Goal: Task Accomplishment & Management: Complete application form

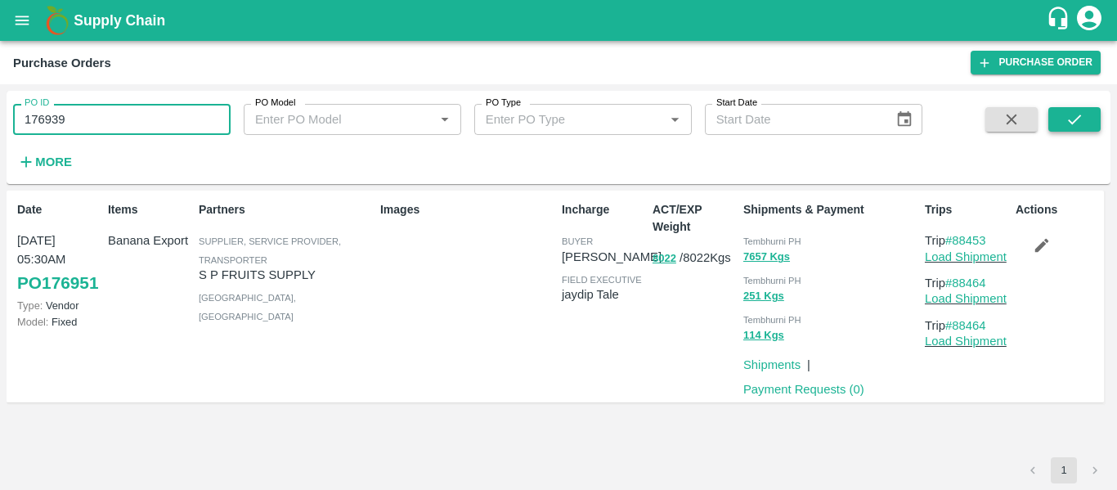
type input "176939"
click at [1065, 122] on icon "submit" at bounding box center [1074, 119] width 18 height 18
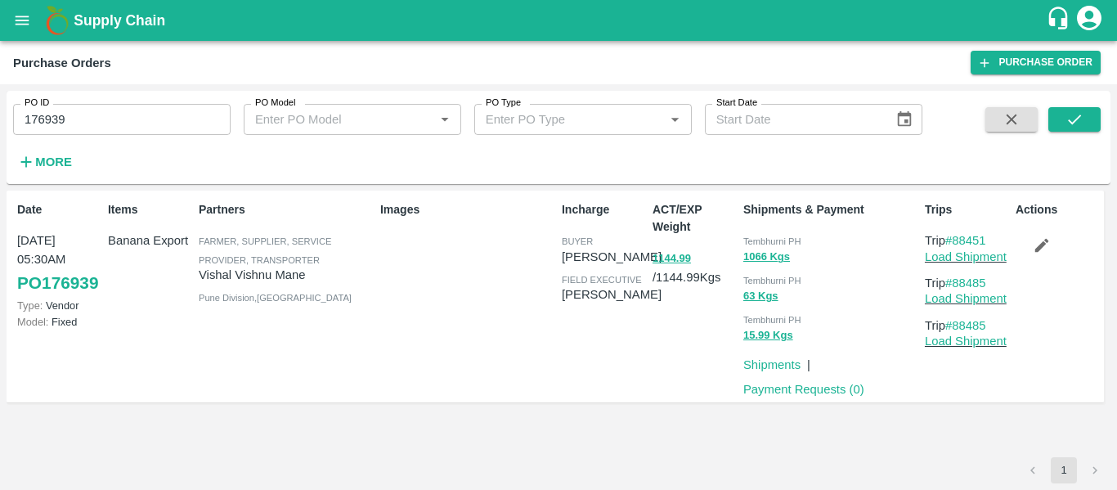
click at [46, 117] on input "176939" at bounding box center [121, 119] width 217 height 31
click at [1082, 128] on icon "submit" at bounding box center [1074, 119] width 18 height 18
click at [1047, 244] on icon "button" at bounding box center [1041, 245] width 18 height 18
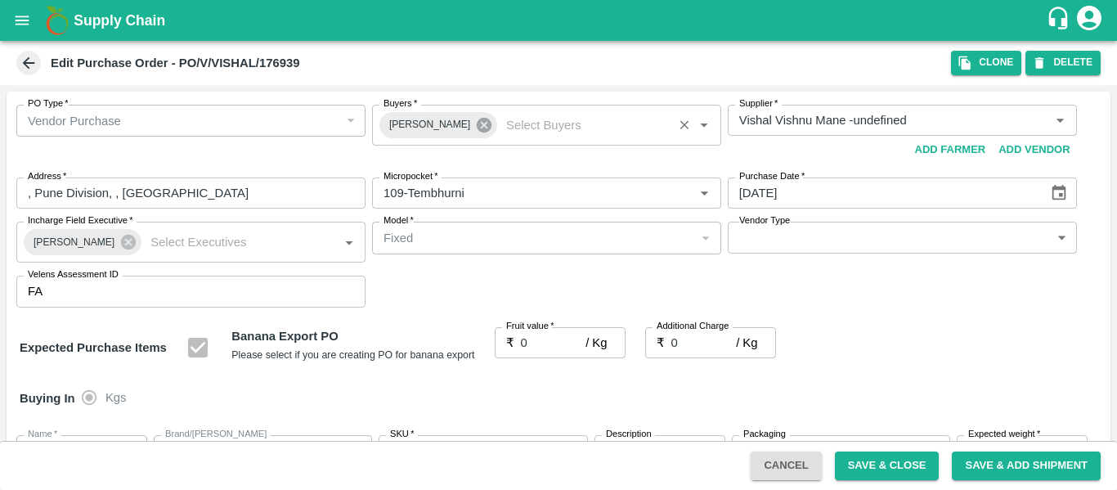
click at [475, 126] on icon at bounding box center [484, 125] width 18 height 18
click at [423, 125] on input "Buyers   *" at bounding box center [533, 120] width 312 height 21
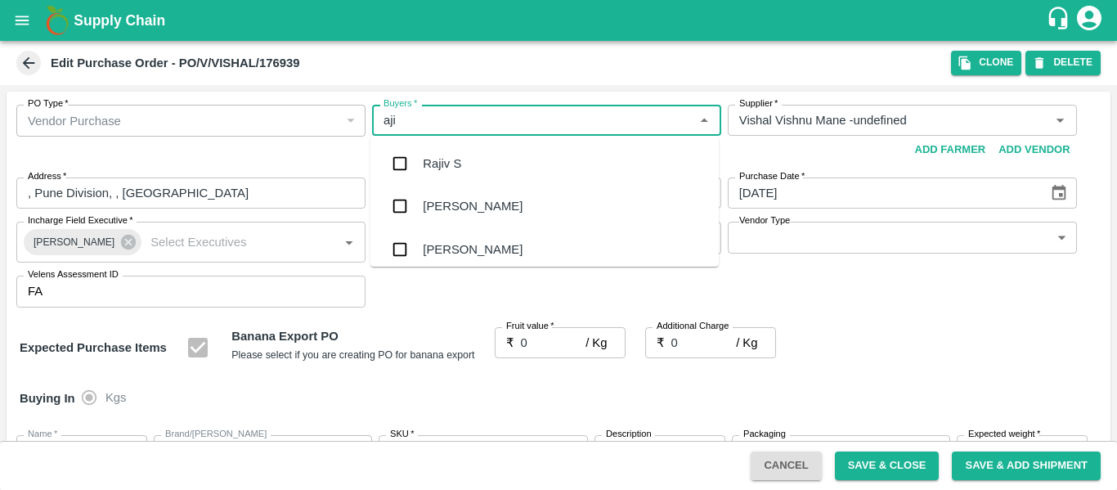
type input "ajit"
click at [428, 177] on div "Ajit Otari" at bounding box center [544, 163] width 348 height 43
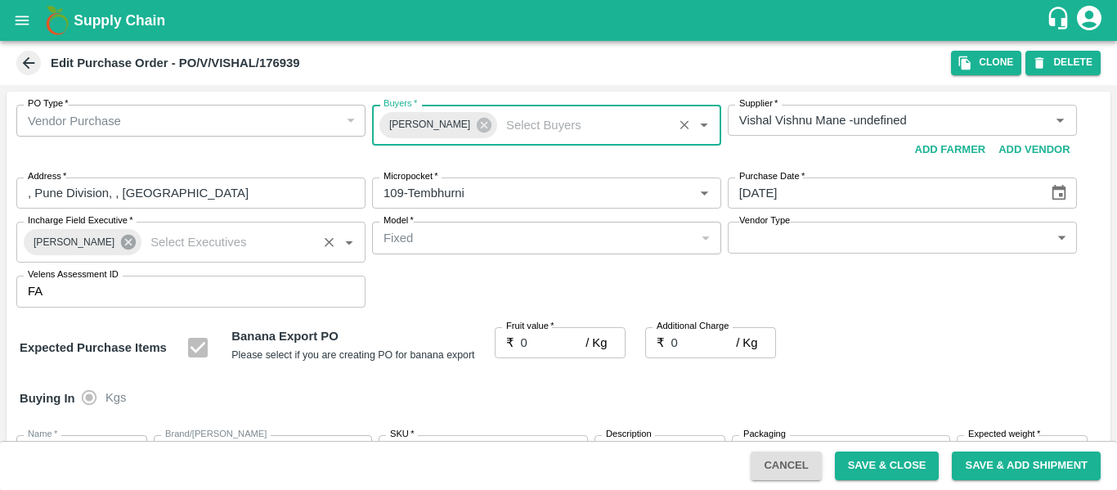
click at [121, 244] on icon at bounding box center [128, 242] width 18 height 18
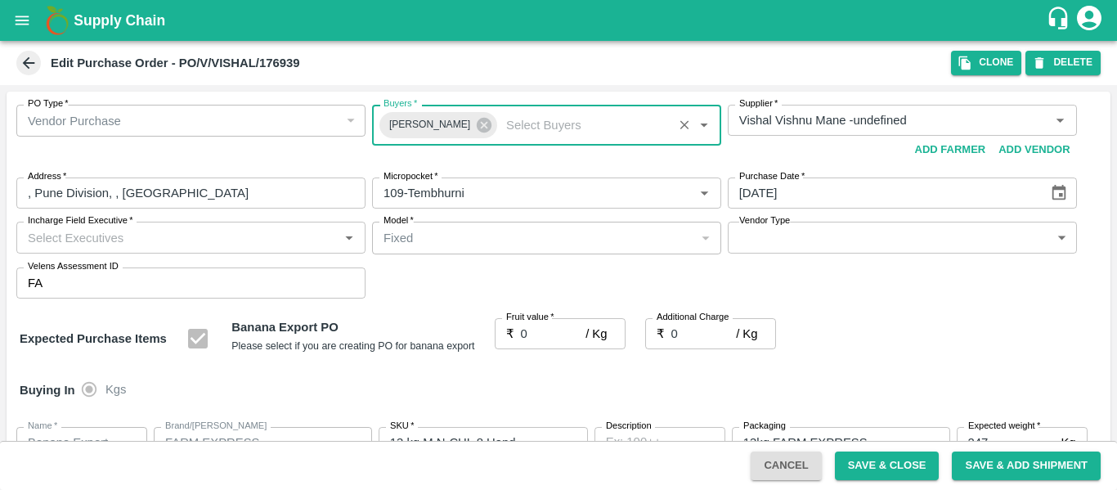
click at [66, 242] on input "Incharge Field Executive   *" at bounding box center [177, 236] width 312 height 21
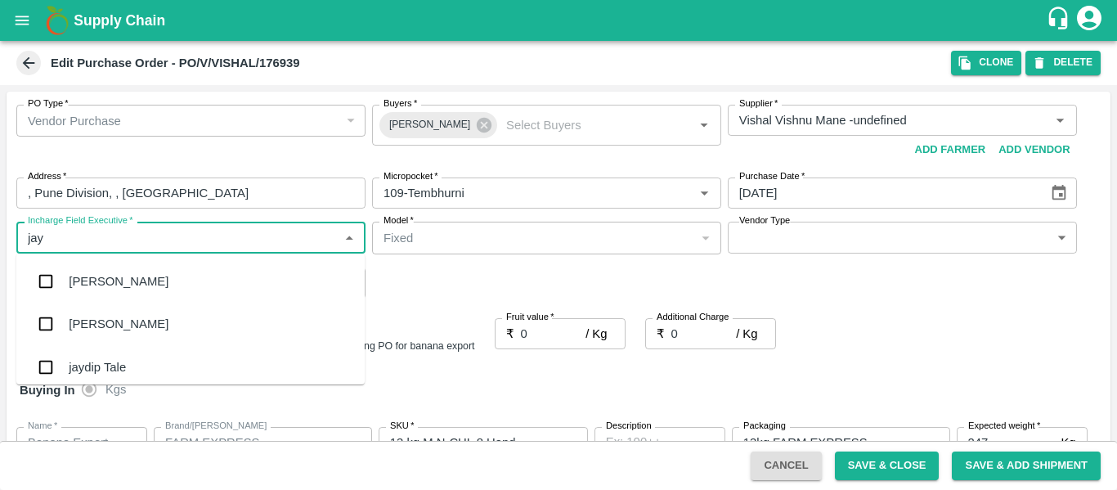
type input "jayd"
click at [82, 280] on div "jaydip Tale" at bounding box center [97, 281] width 57 height 18
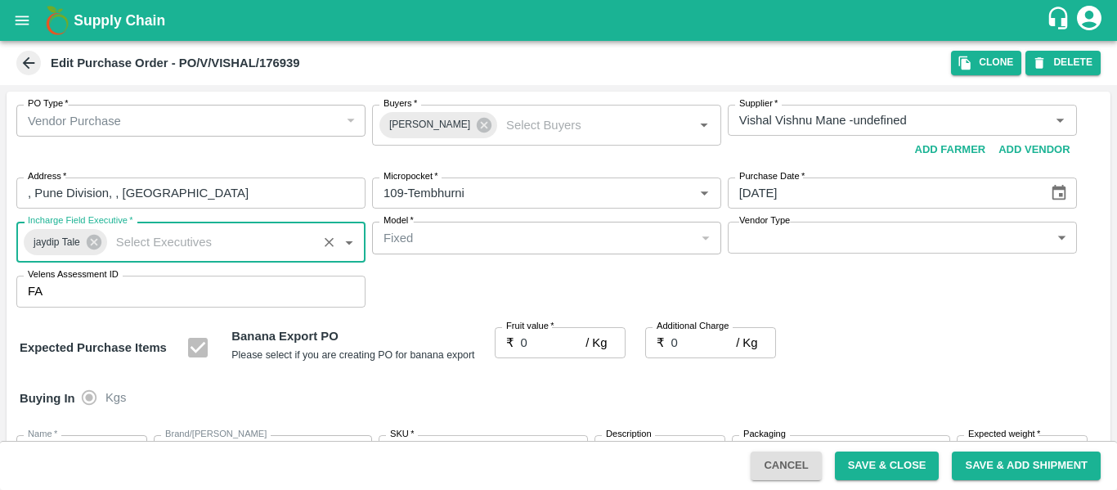
click at [549, 335] on input "0" at bounding box center [553, 342] width 65 height 31
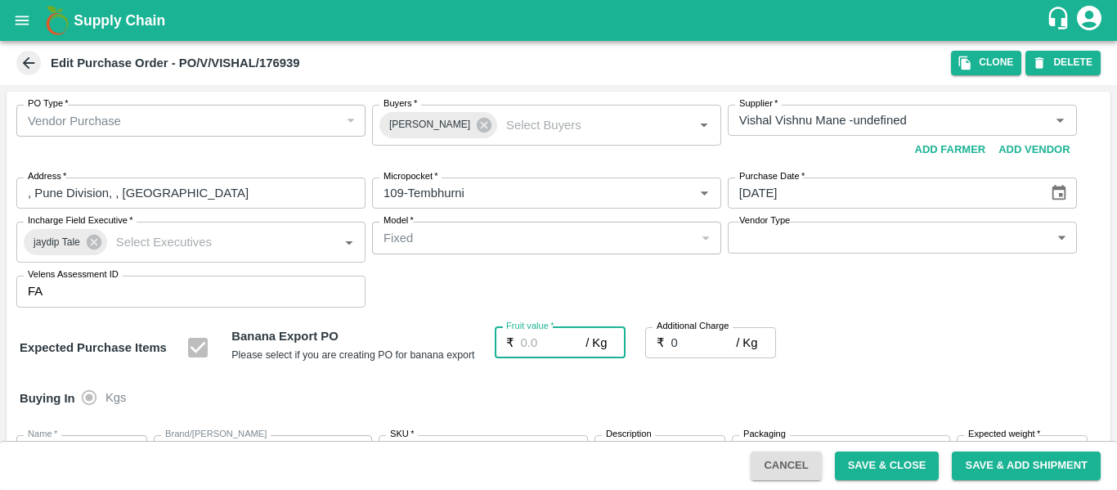
type input "2"
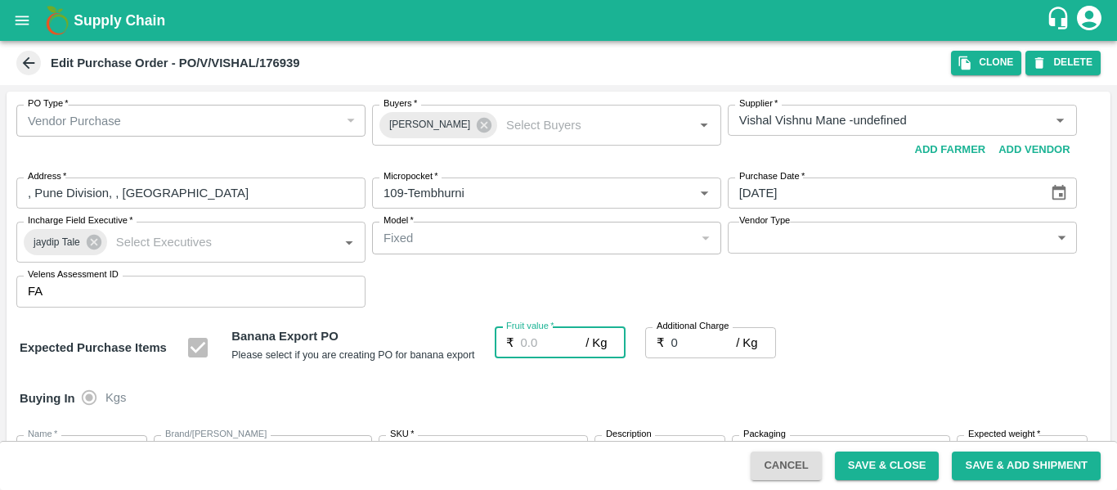
type input "2"
type input "26"
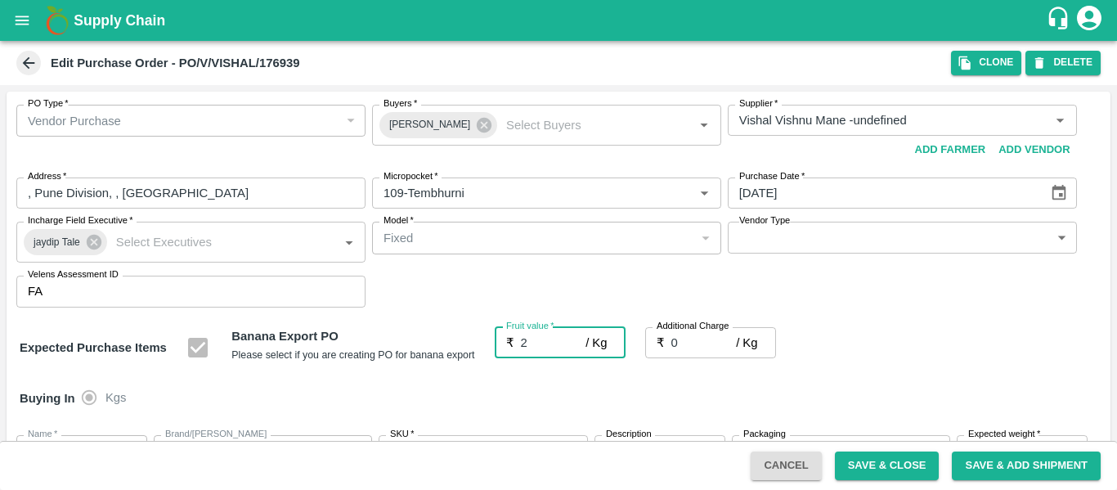
type input "26"
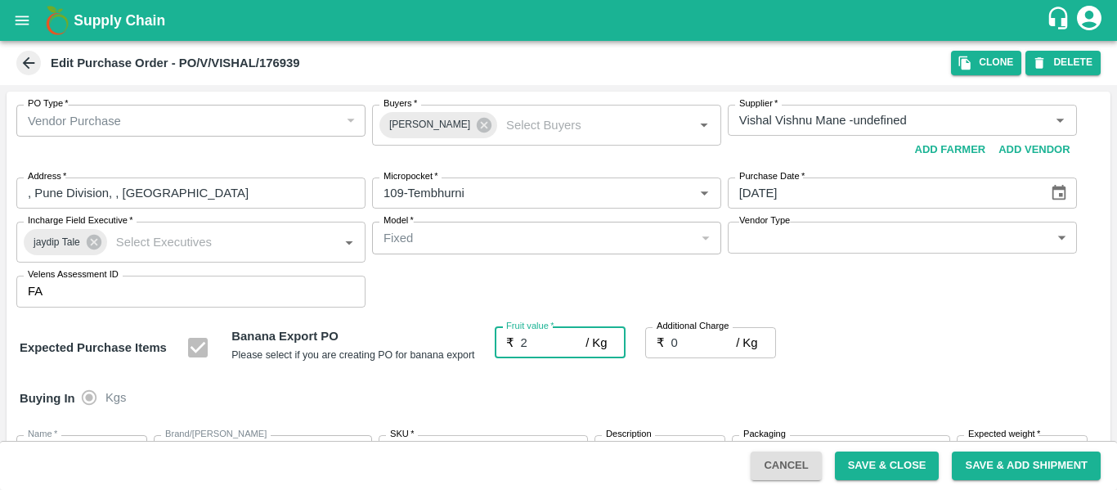
type input "26"
click at [699, 337] on input "0" at bounding box center [703, 342] width 65 height 31
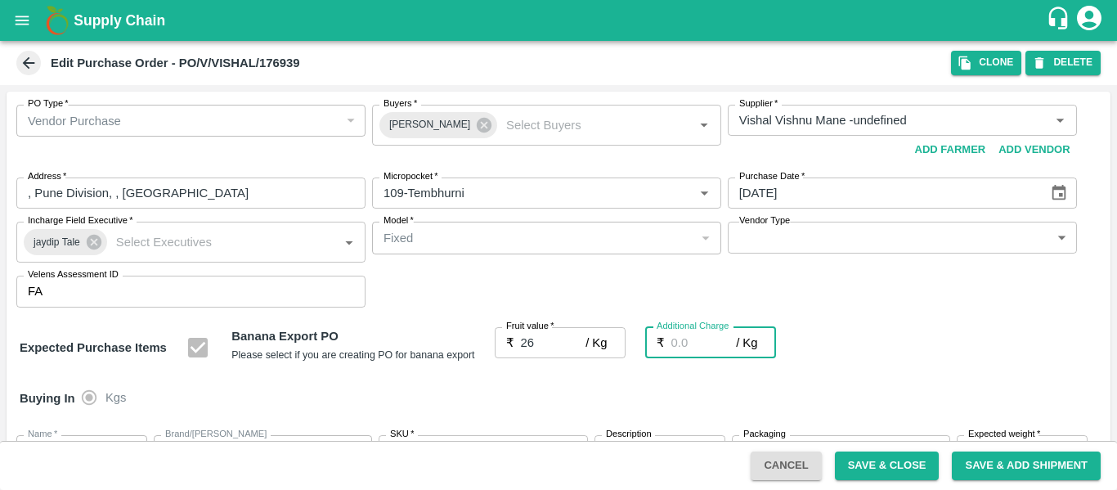
type input "2"
type input "28"
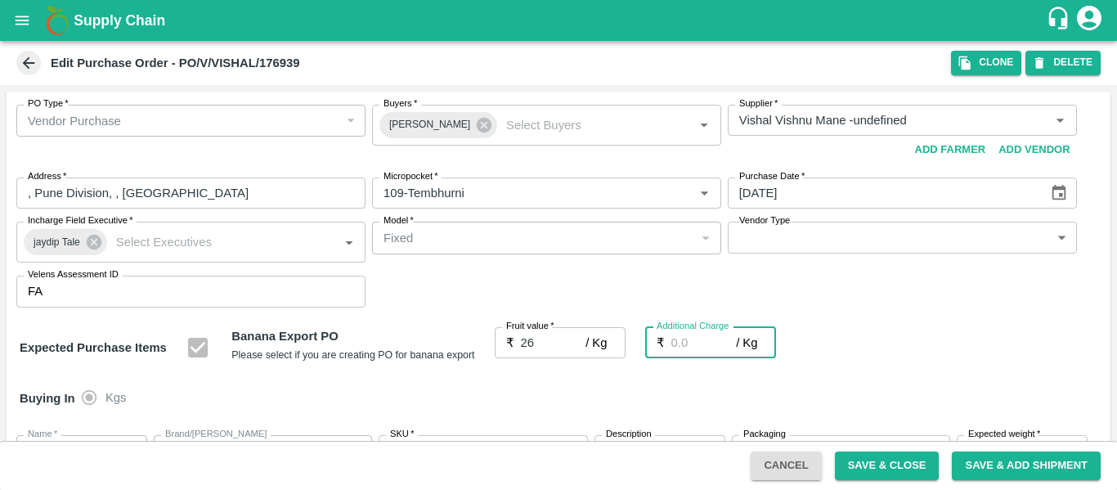
type input "28"
type input "2.7"
type input "28.7"
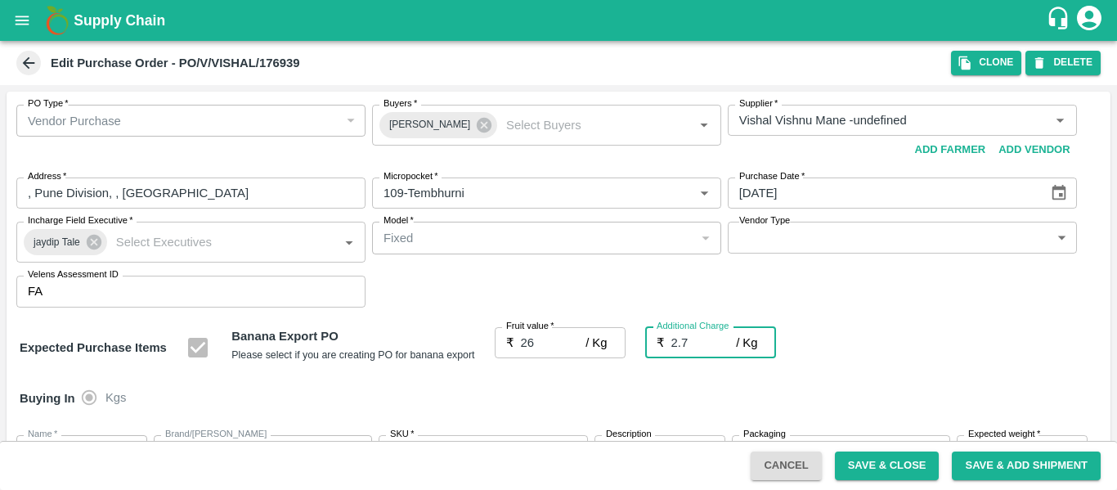
type input "28.7"
type input "2.75"
type input "28.75"
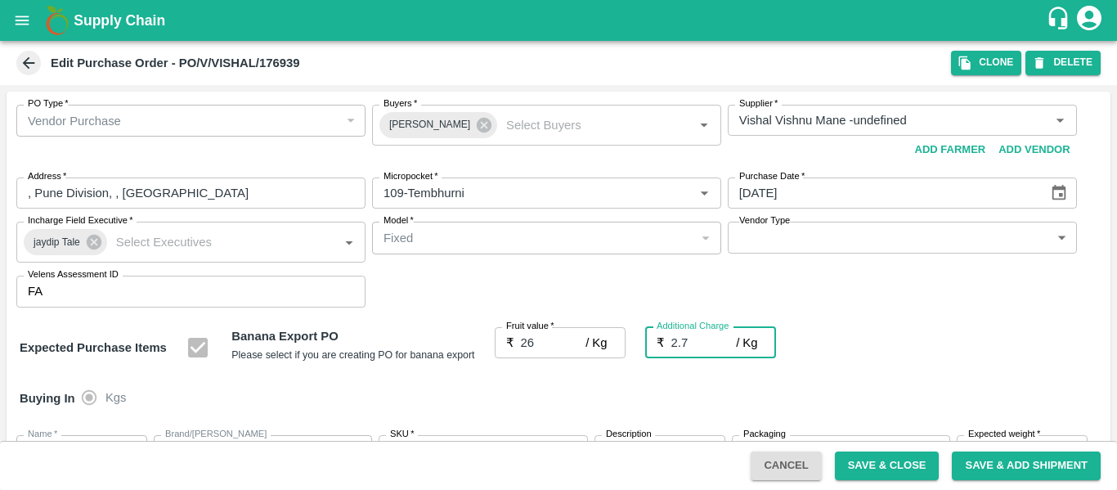
type input "28.75"
type input "2.75"
click at [948, 423] on div "Name   * Name   * Brand/Marka Brand/Marka SKU   * SKU   * Description x Descrip…" at bounding box center [559, 478] width 1104 height 113
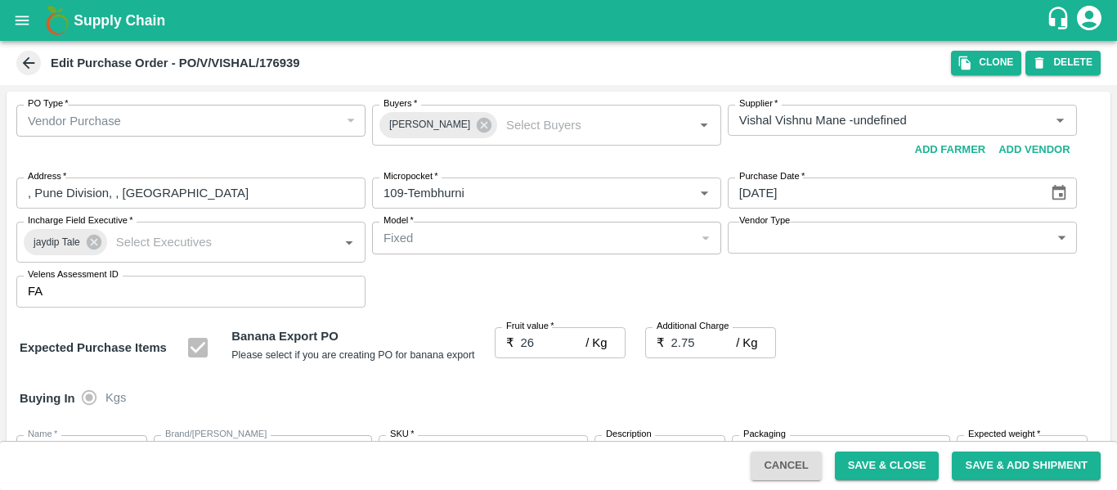
click at [901, 335] on div "Expected Purchase Items Banana Export PO Please select if you are creating PO f…" at bounding box center [558, 348] width 1077 height 42
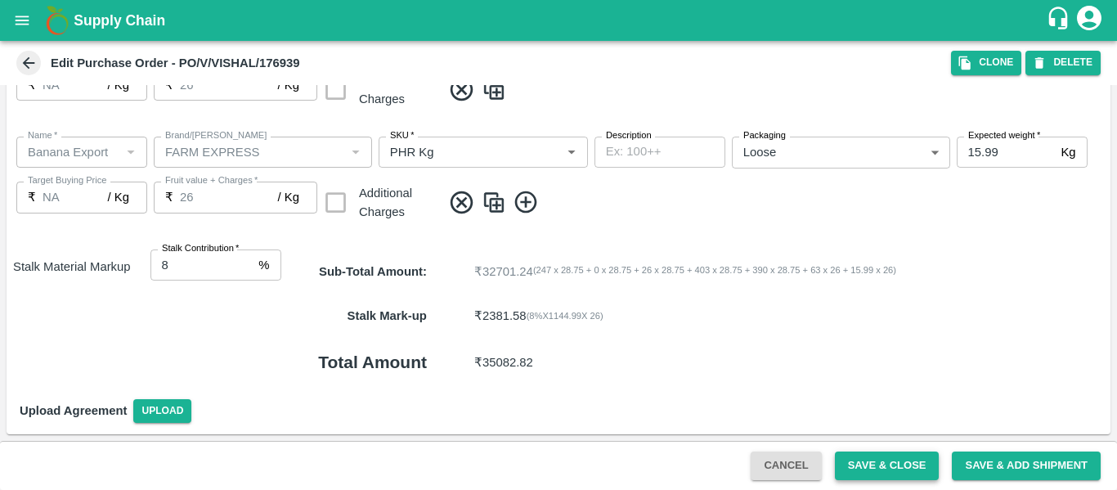
click at [866, 468] on button "Save & Close" at bounding box center [887, 465] width 105 height 29
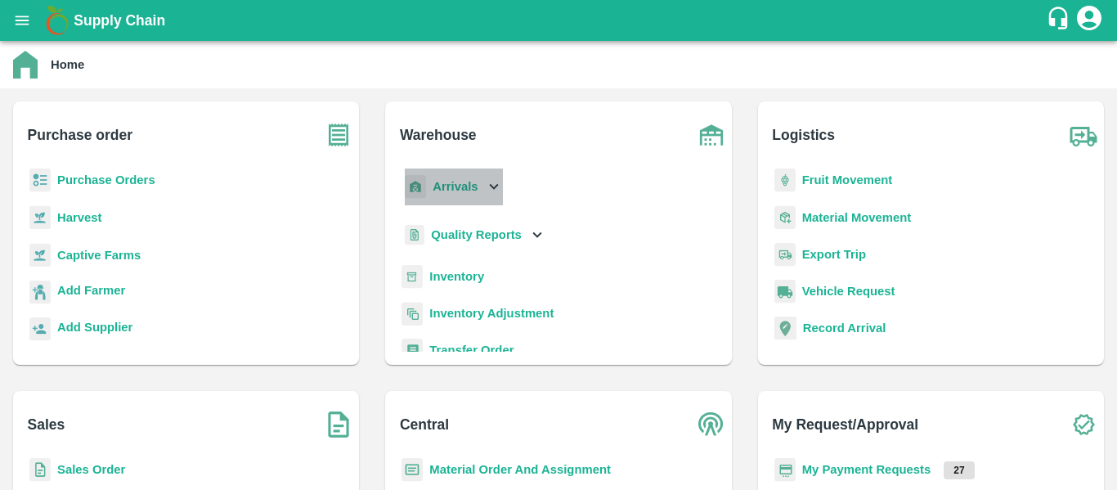
click at [447, 185] on b "Arrivals" at bounding box center [454, 186] width 45 height 13
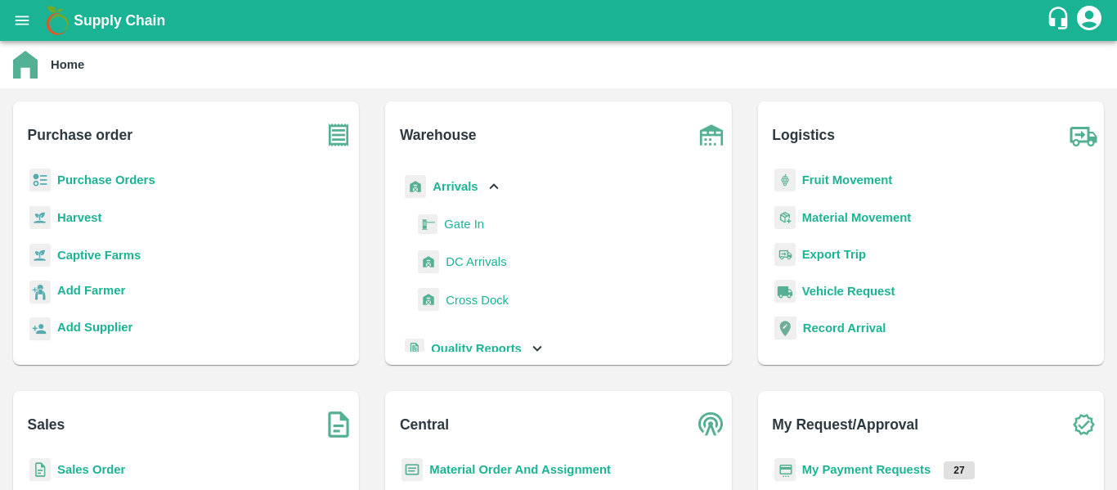
click at [853, 177] on b "Fruit Movement" at bounding box center [847, 179] width 91 height 13
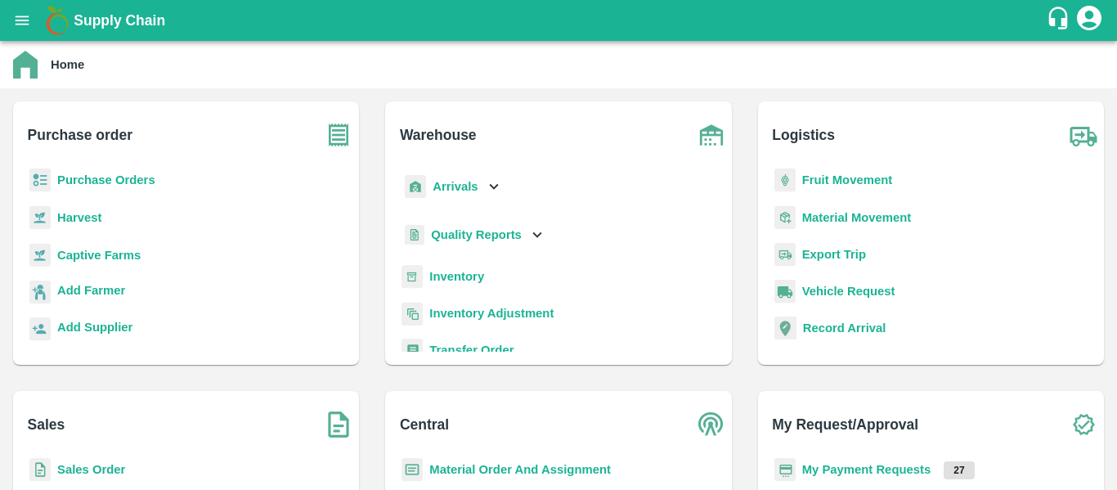
click at [472, 189] on b "Arrivals" at bounding box center [454, 186] width 45 height 13
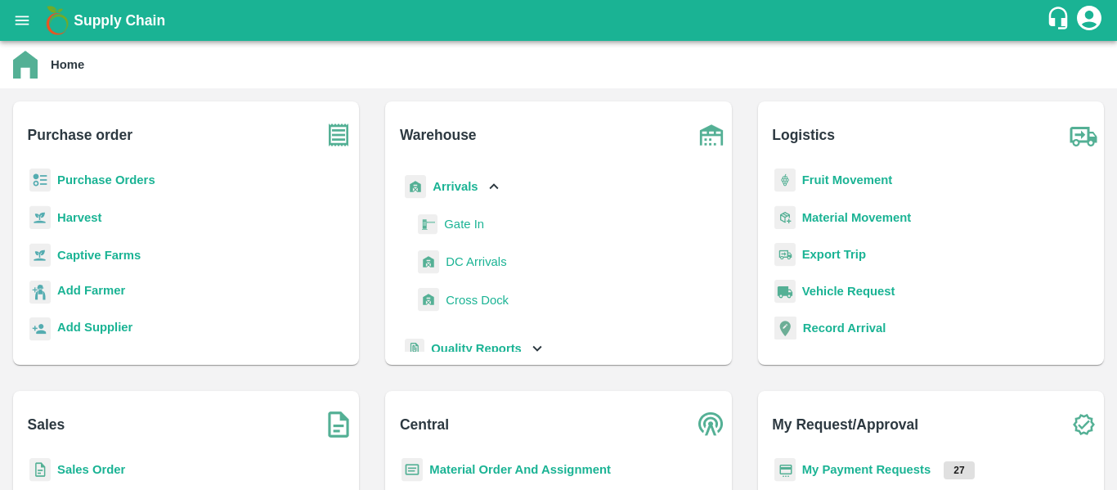
click at [456, 258] on span "DC Arrivals" at bounding box center [475, 262] width 60 height 18
